Goal: Entertainment & Leisure: Consume media (video, audio)

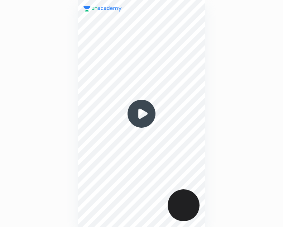
scroll to position [227, 168]
click at [141, 113] on img at bounding box center [141, 113] width 34 height 34
click at [142, 105] on img at bounding box center [141, 113] width 34 height 34
click at [142, 113] on img at bounding box center [141, 113] width 34 height 34
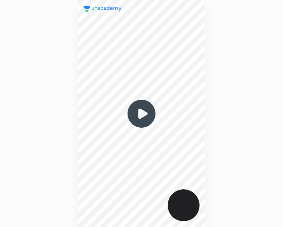
click at [143, 113] on img at bounding box center [141, 113] width 34 height 34
click at [143, 115] on img at bounding box center [141, 113] width 34 height 34
